Goal: Check status: Check status

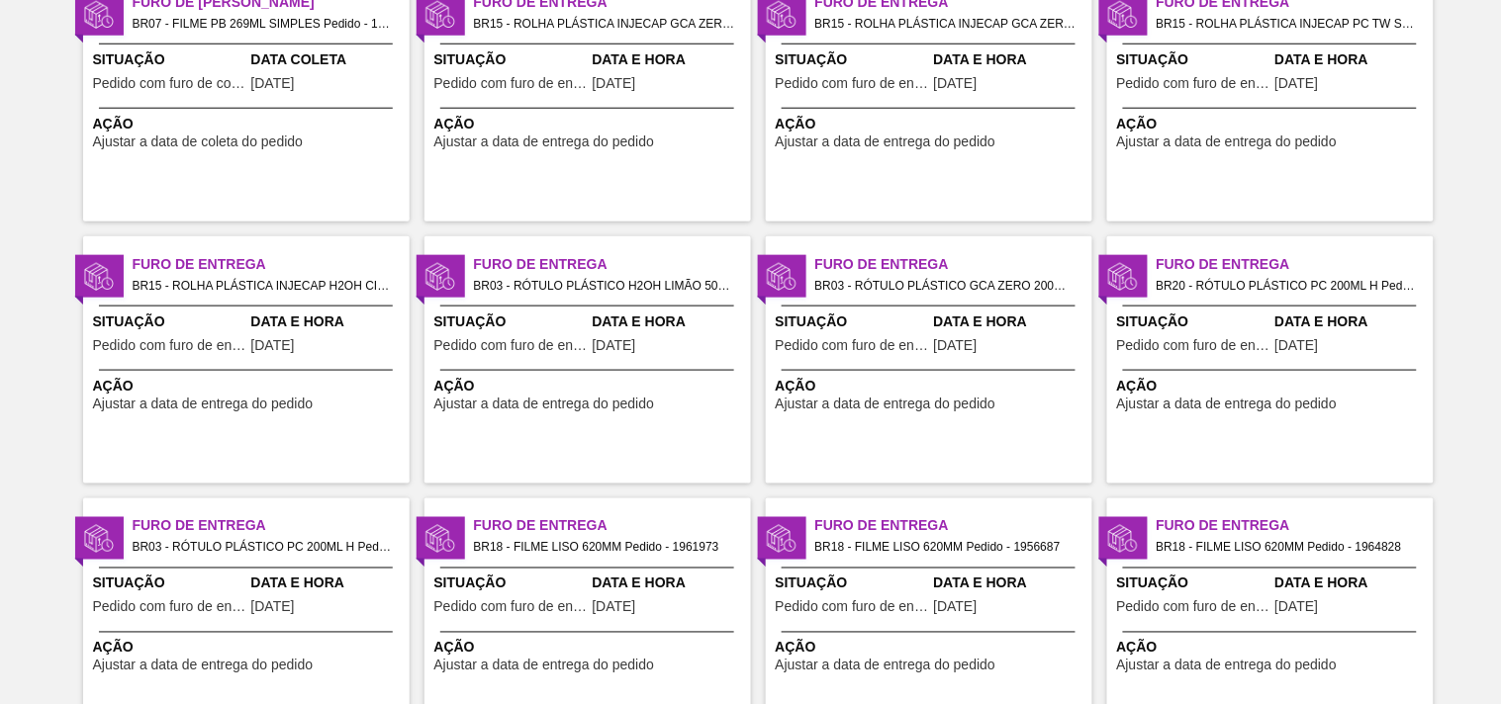
scroll to position [659, 0]
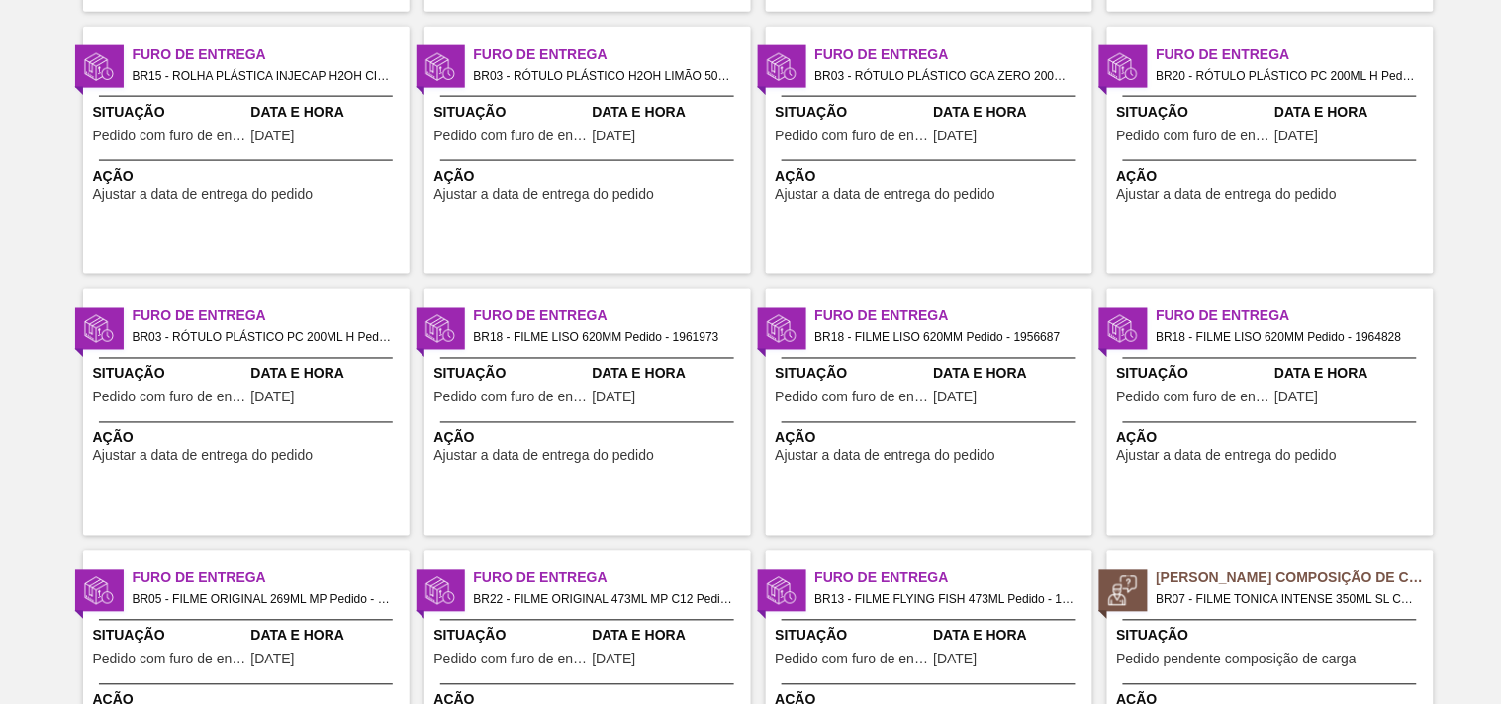
click at [483, 79] on span "BR03 - RÓTULO PLÁSTICO H2OH LIMÃO 500ML H Pedido - 2000583" at bounding box center [604, 76] width 261 height 22
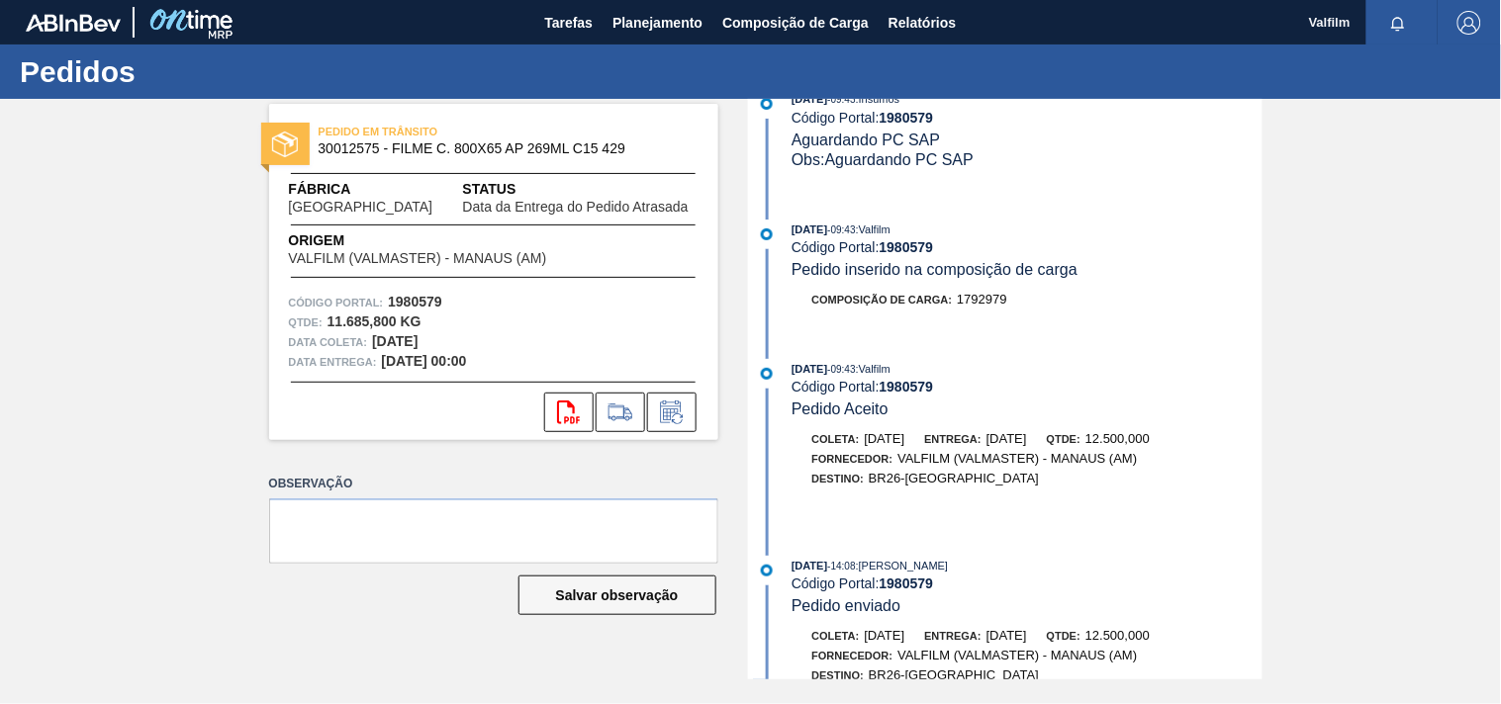
scroll to position [1193, 0]
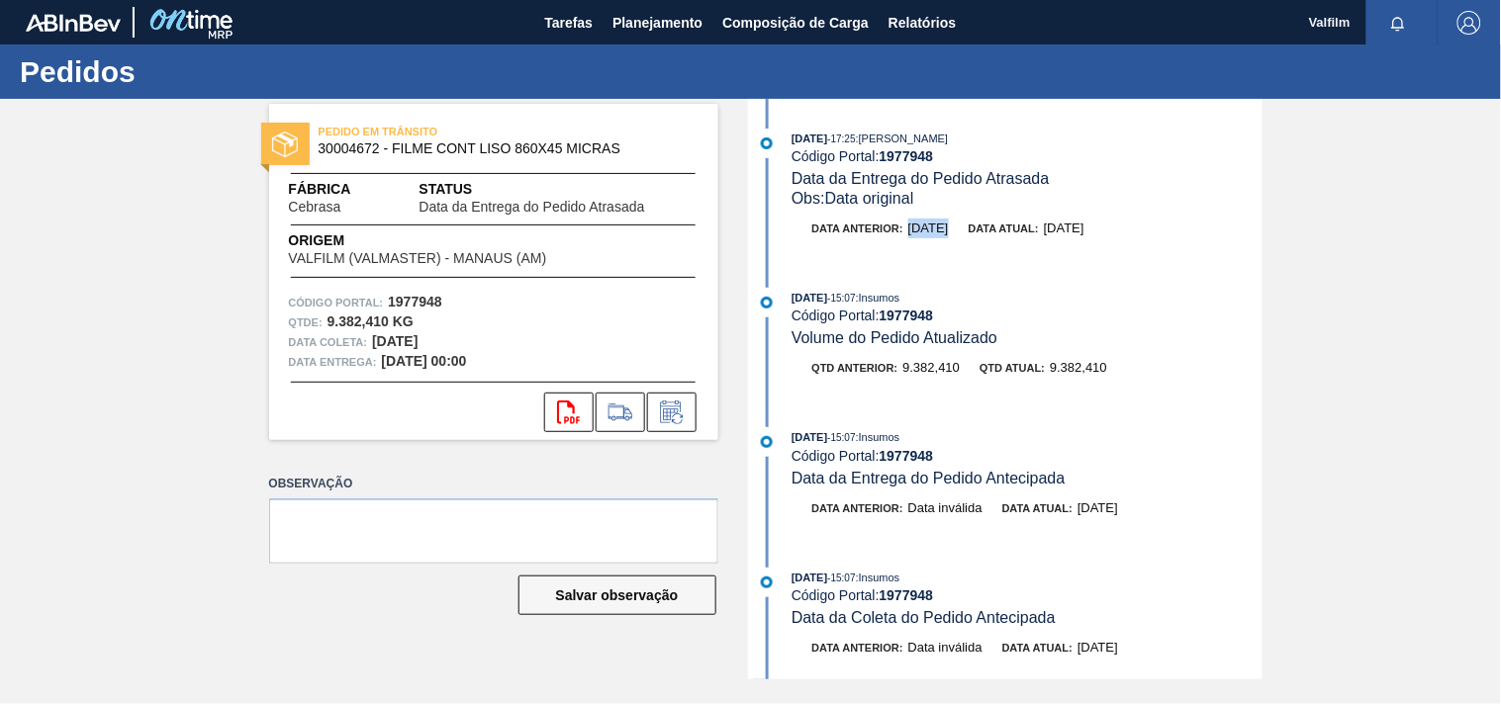
drag, startPoint x: 910, startPoint y: 226, endPoint x: 983, endPoint y: 234, distance: 73.8
click at [983, 234] on div "Data anterior: 21/08/2025 Data atual: 26/08/2025" at bounding box center [1028, 229] width 470 height 20
click at [166, 520] on div "PEDIDO EM TRÂNSITO 30012581 - FILME C. 800X65 BC 269ML C15 429 Fábrica [GEOGRAP…" at bounding box center [750, 389] width 1501 height 581
click at [637, 418] on button at bounding box center [620, 413] width 49 height 40
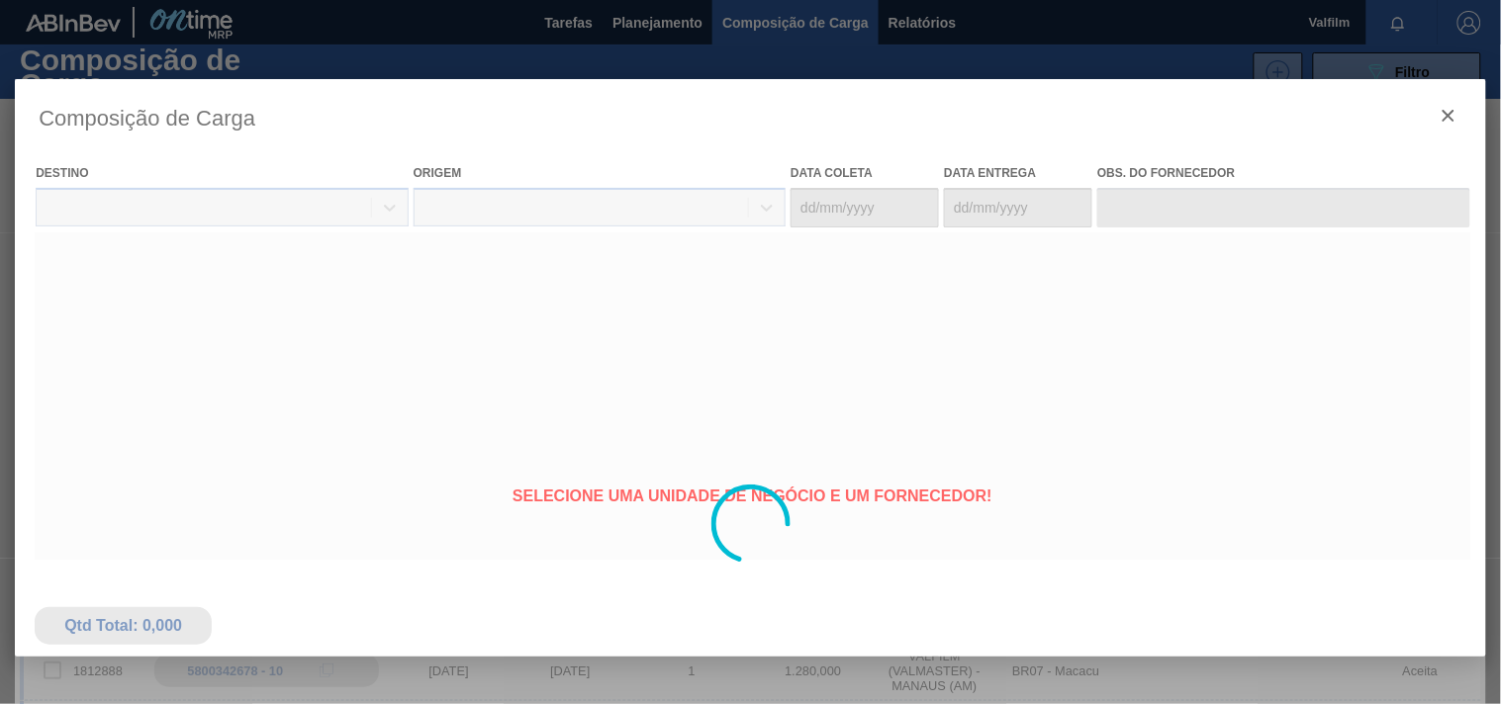
type coleta "[DATE]"
type entrega "[DATE]"
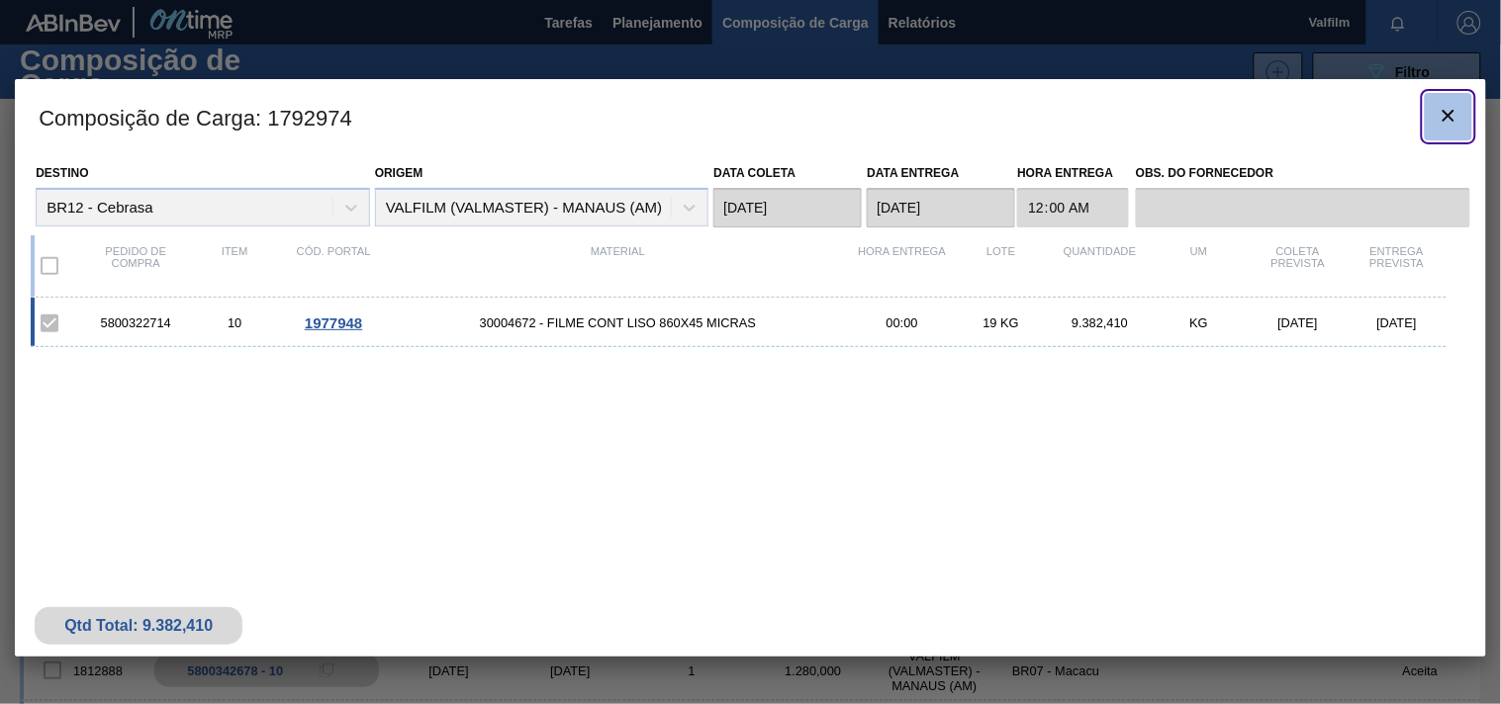
click at [1452, 114] on icon "botão de ícone" at bounding box center [1449, 116] width 24 height 24
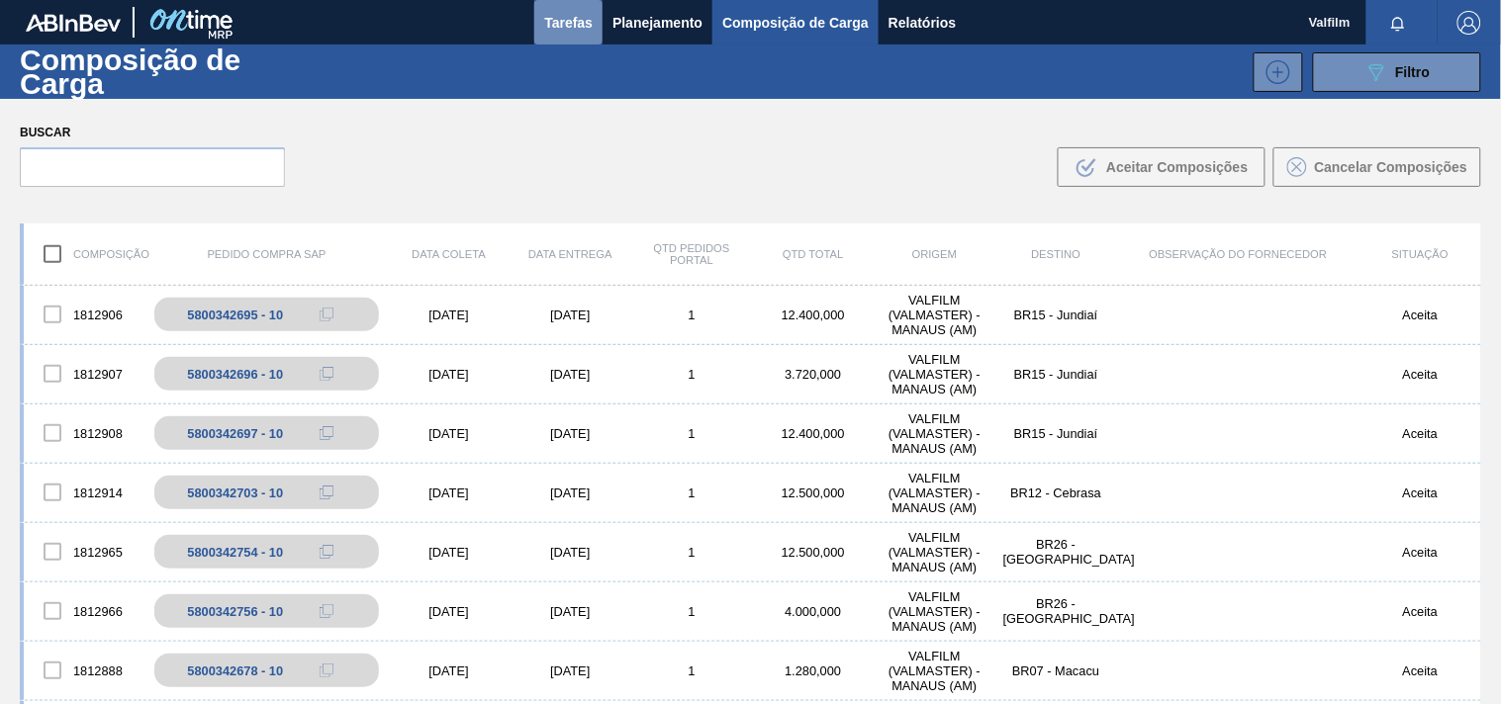
click at [570, 20] on span "Tarefas" at bounding box center [568, 23] width 48 height 24
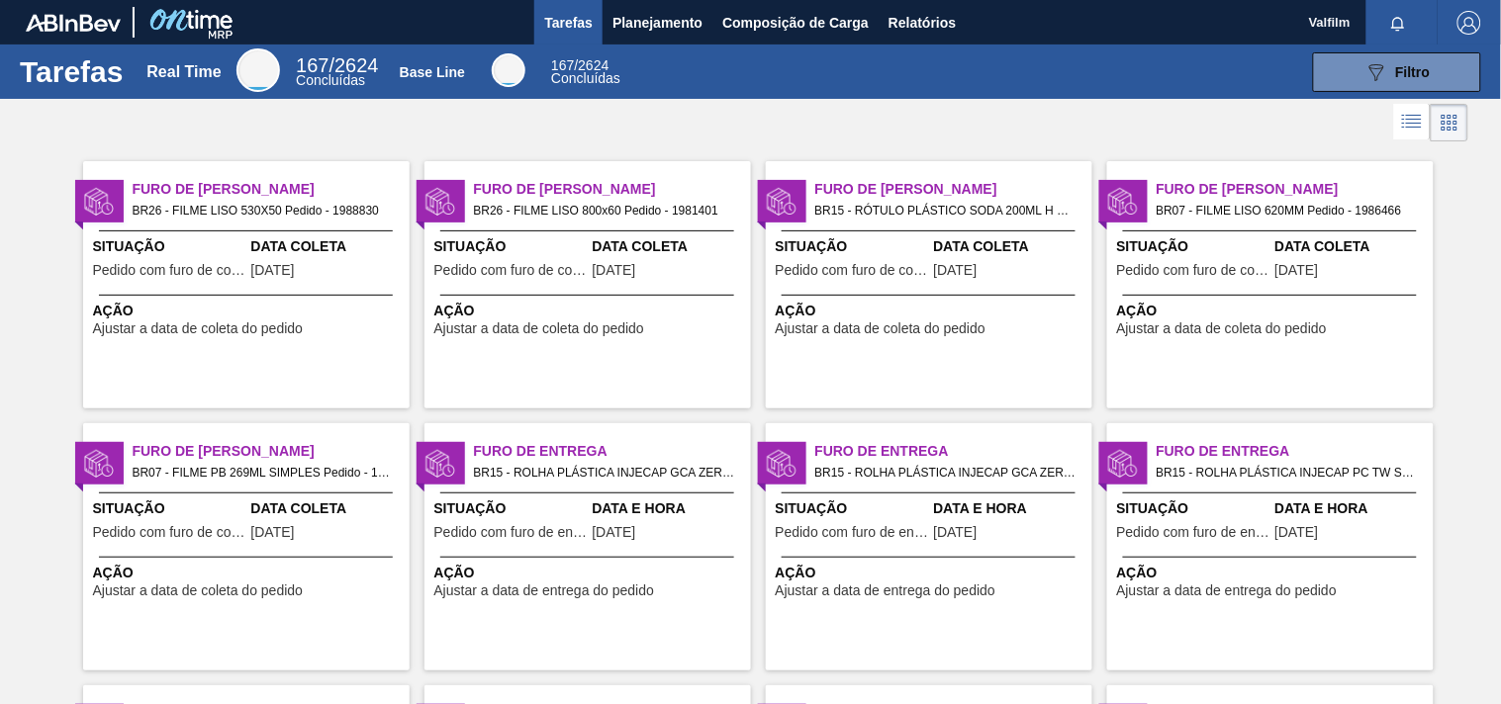
click at [609, 165] on div "Furo de Coleta BR26 - FILME LISO 800x60 Pedido - 1981401 Situação Pedido com fu…" at bounding box center [587, 284] width 327 height 247
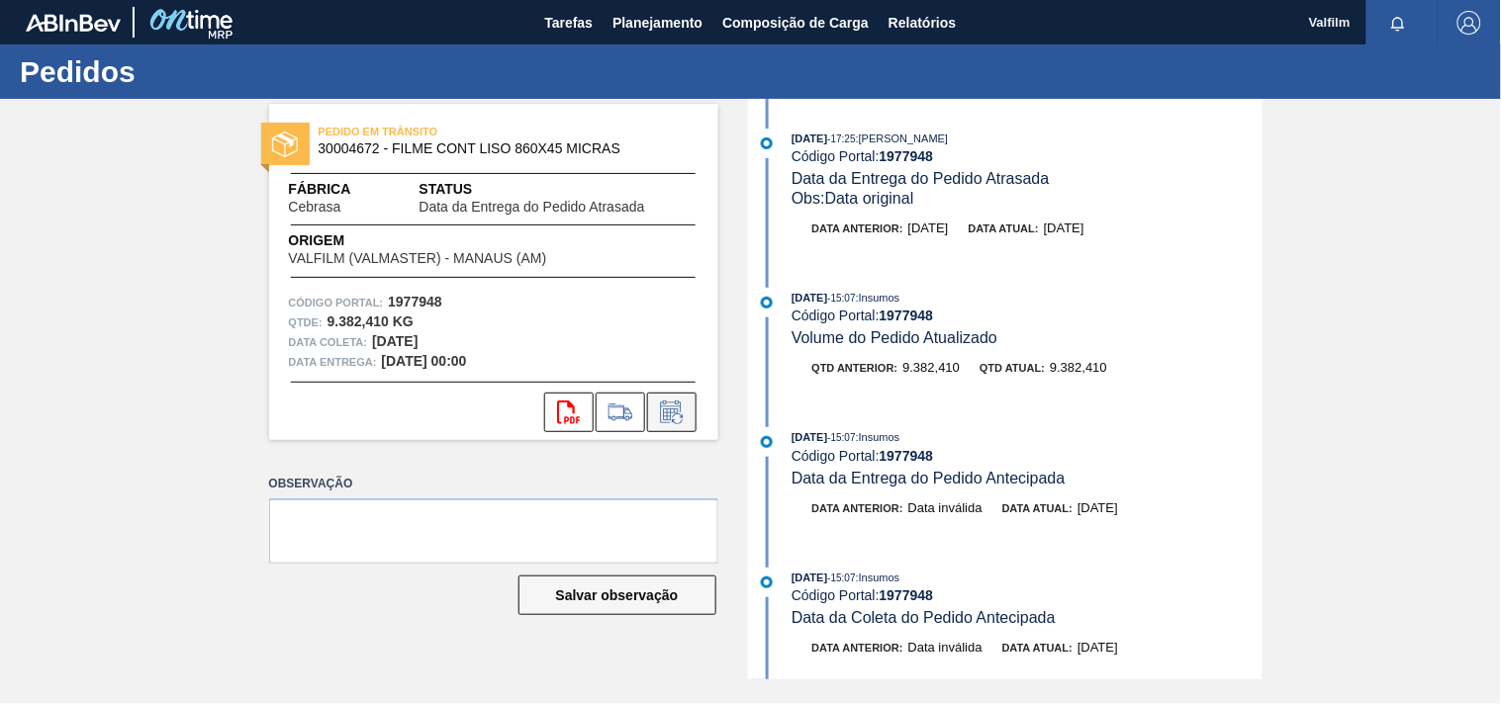
click at [657, 418] on icon at bounding box center [672, 413] width 32 height 24
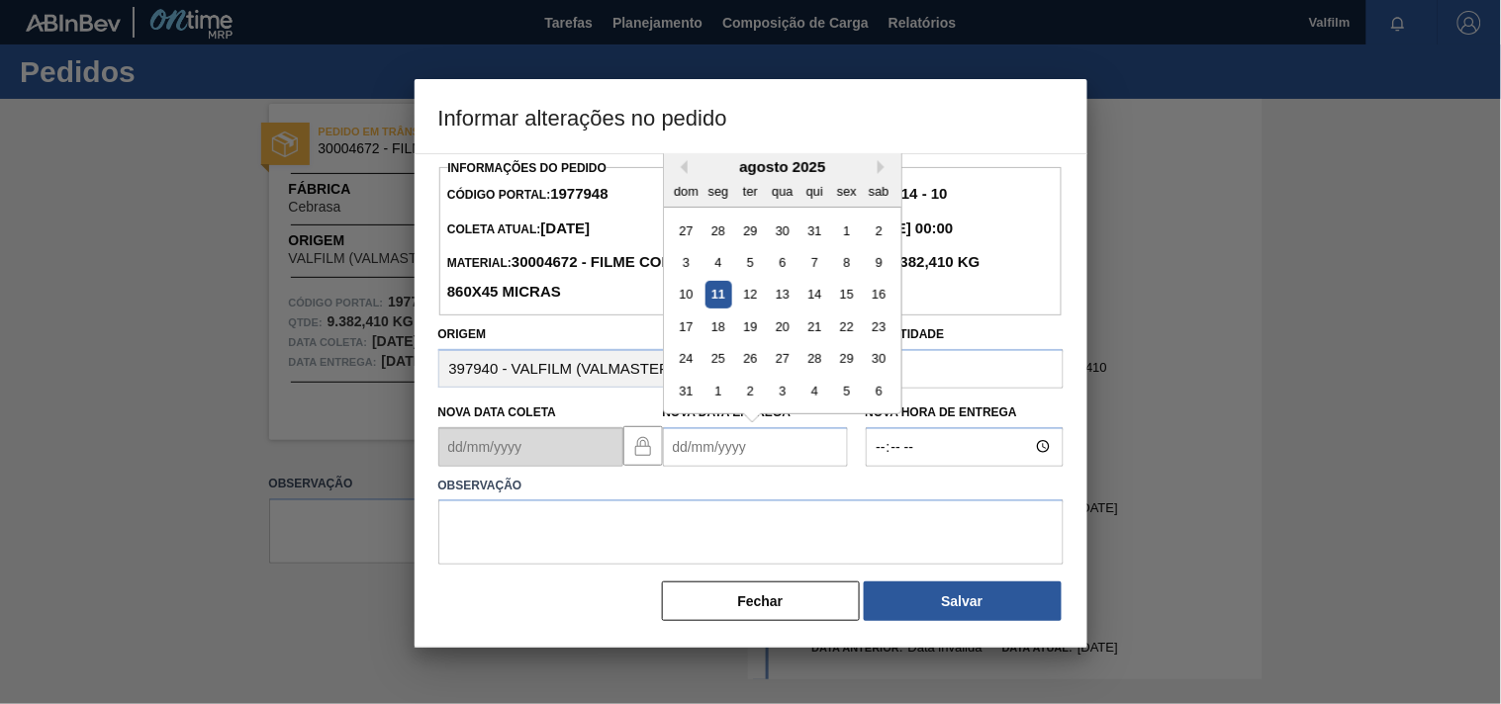
click at [687, 453] on Entrega "Nova Data Entrega" at bounding box center [755, 447] width 185 height 40
type Entrega "[DATE]"
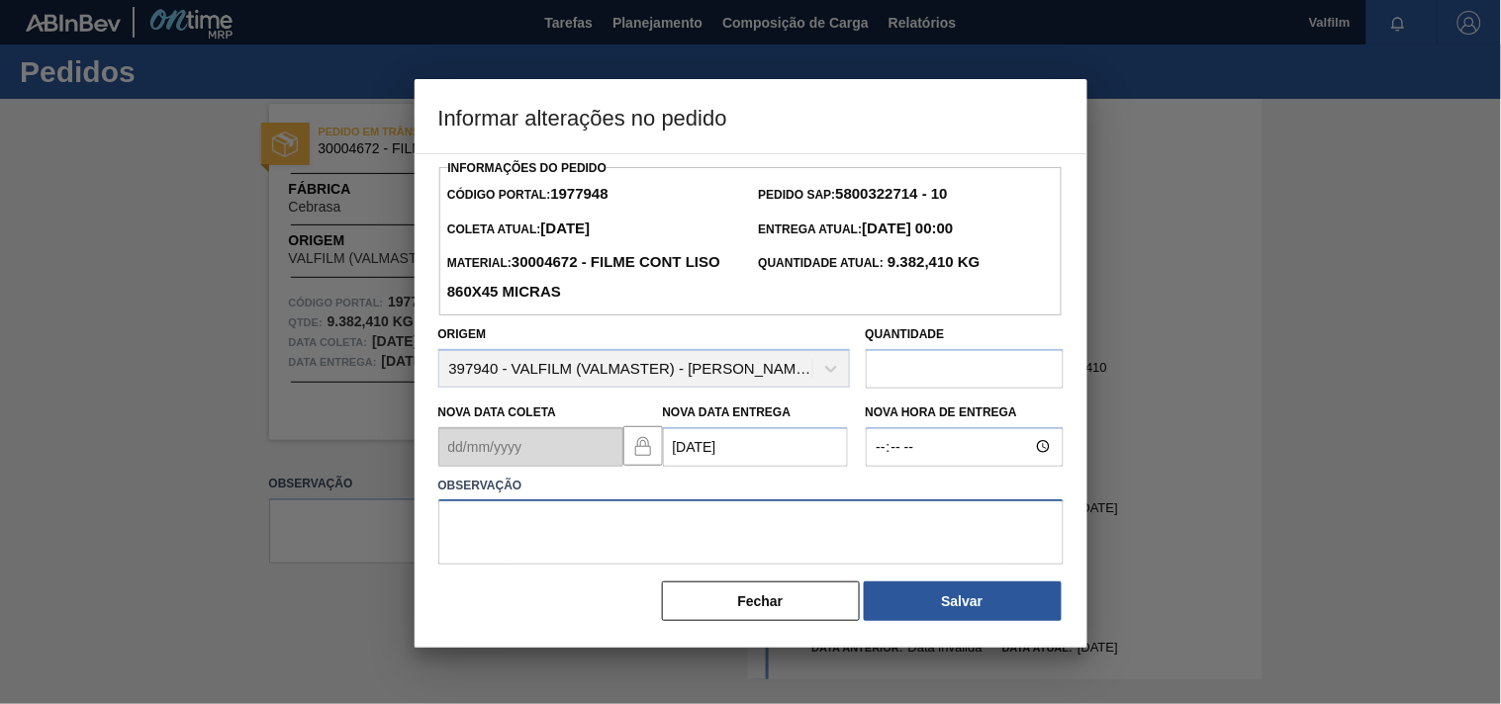
click at [626, 526] on textarea at bounding box center [750, 532] width 625 height 65
type textarea "antecipação cliente."
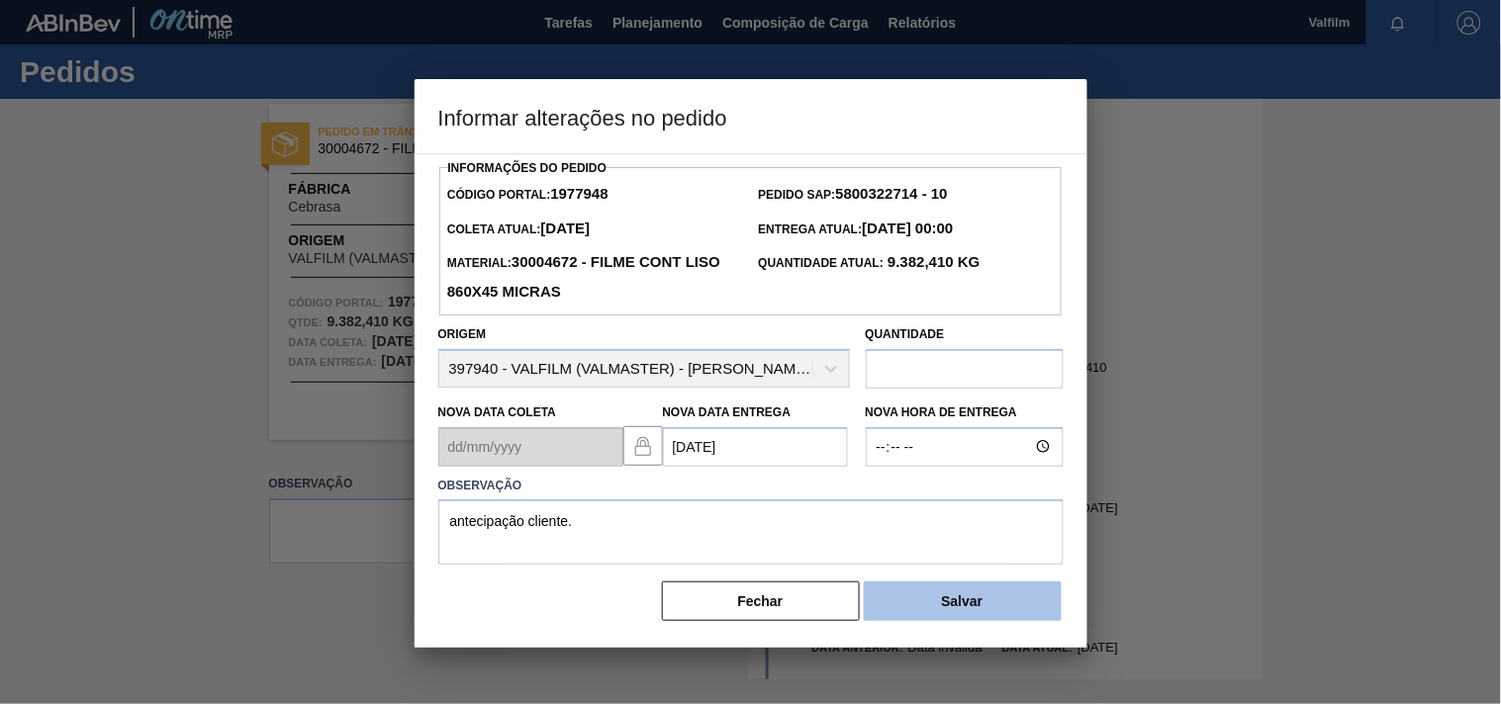
click at [942, 620] on button "Salvar" at bounding box center [963, 602] width 198 height 40
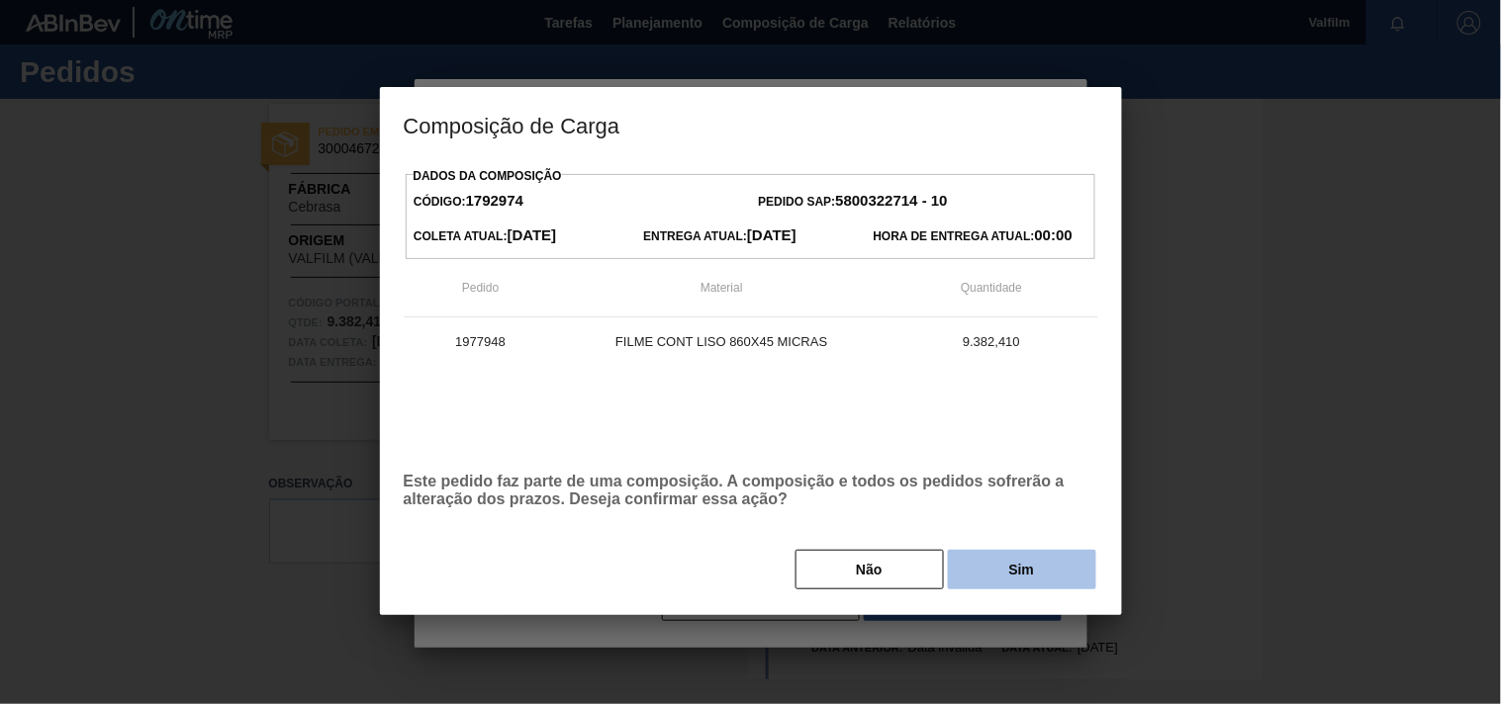
click at [1025, 572] on button "Sim" at bounding box center [1022, 570] width 148 height 40
